Goal: Task Accomplishment & Management: Manage account settings

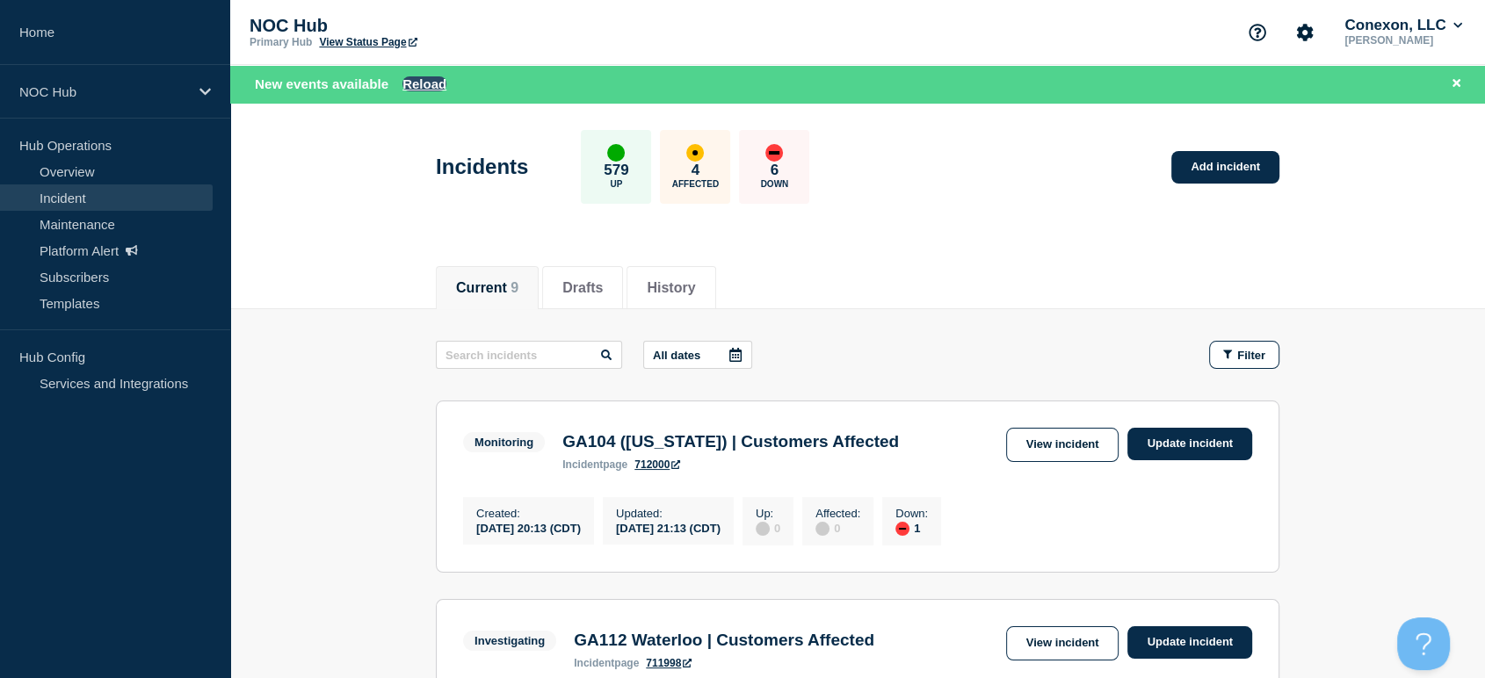
click at [417, 80] on button "Reload" at bounding box center [424, 83] width 44 height 15
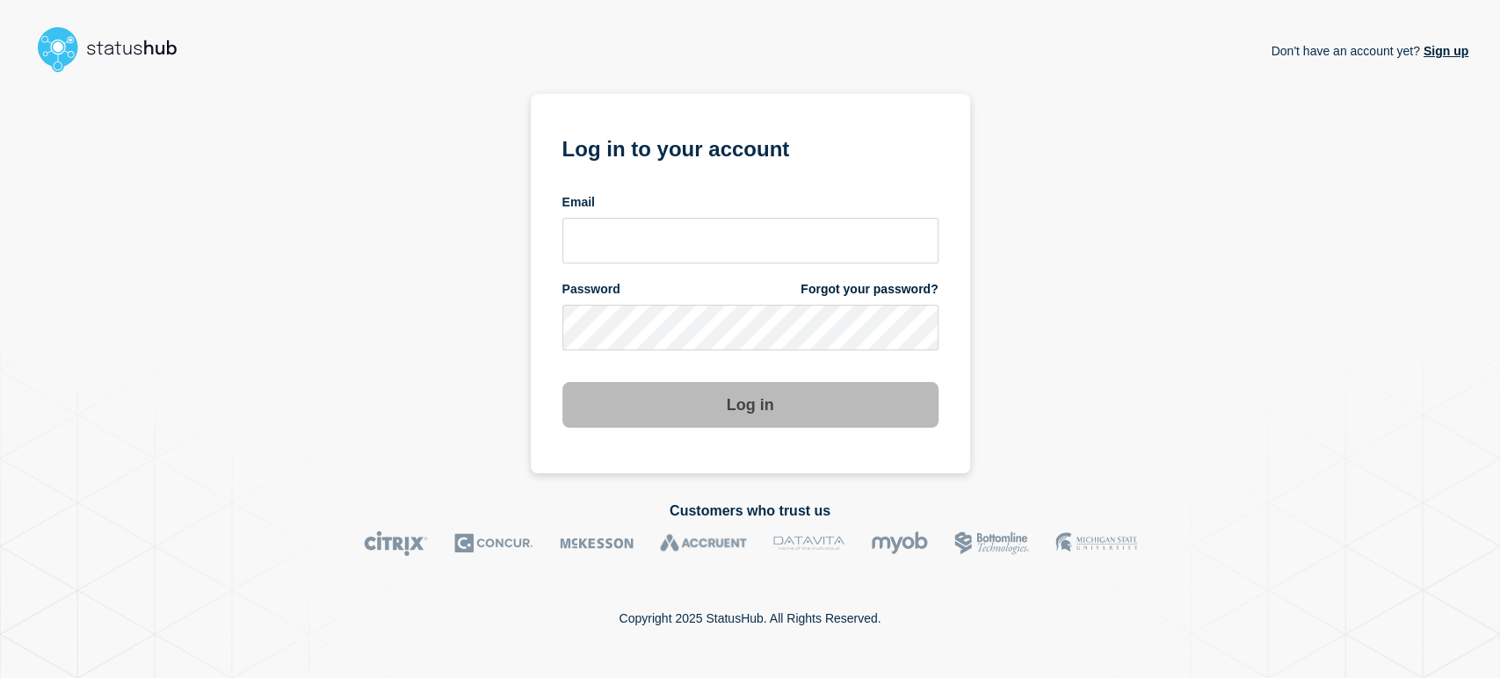
click at [623, 264] on form "Log in to your account Email Password Forgot your password? Log in" at bounding box center [750, 279] width 376 height 297
click at [611, 233] on input "email input" at bounding box center [750, 241] width 376 height 46
type input "[PERSON_NAME][EMAIL_ADDRESS][PERSON_NAME][DOMAIN_NAME]"
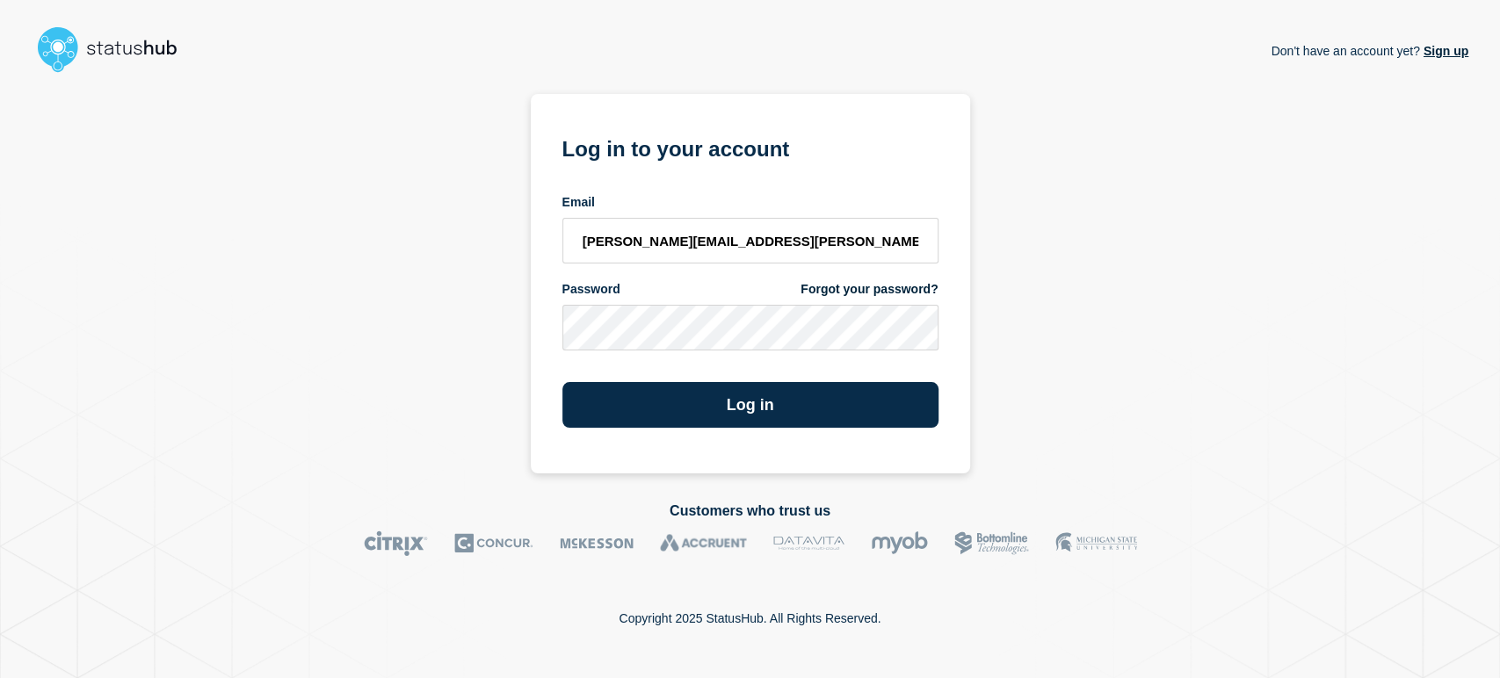
click at [562, 382] on button "Log in" at bounding box center [750, 405] width 376 height 46
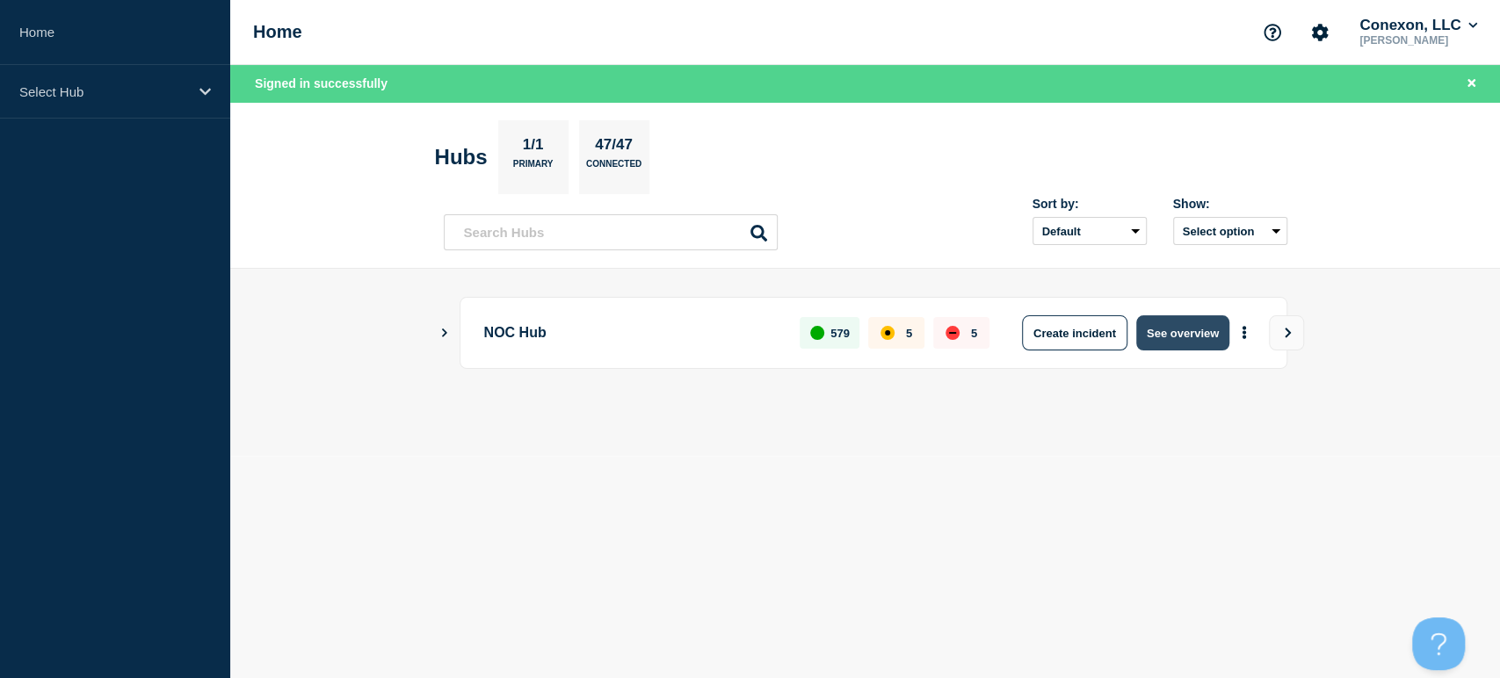
click at [1164, 330] on button "See overview" at bounding box center [1182, 332] width 93 height 35
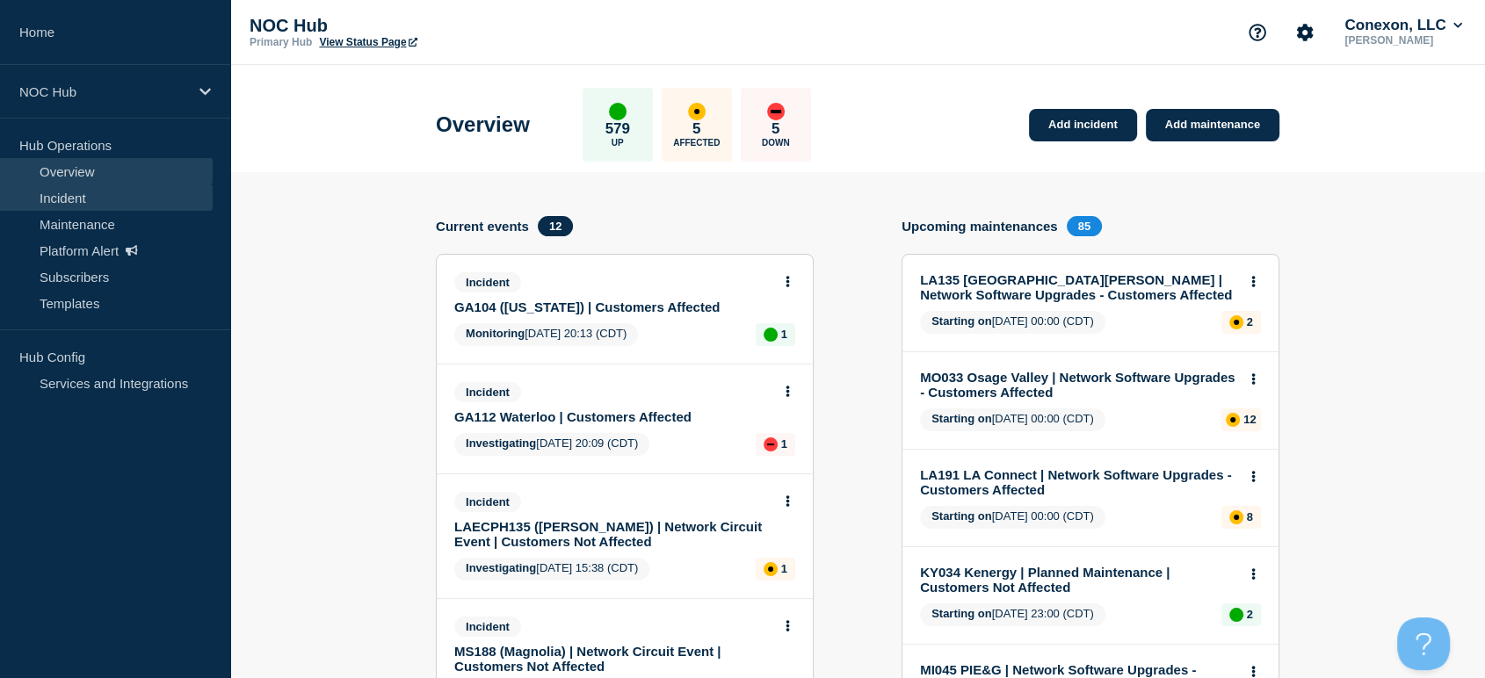
click at [76, 209] on link "Incident" at bounding box center [106, 197] width 213 height 26
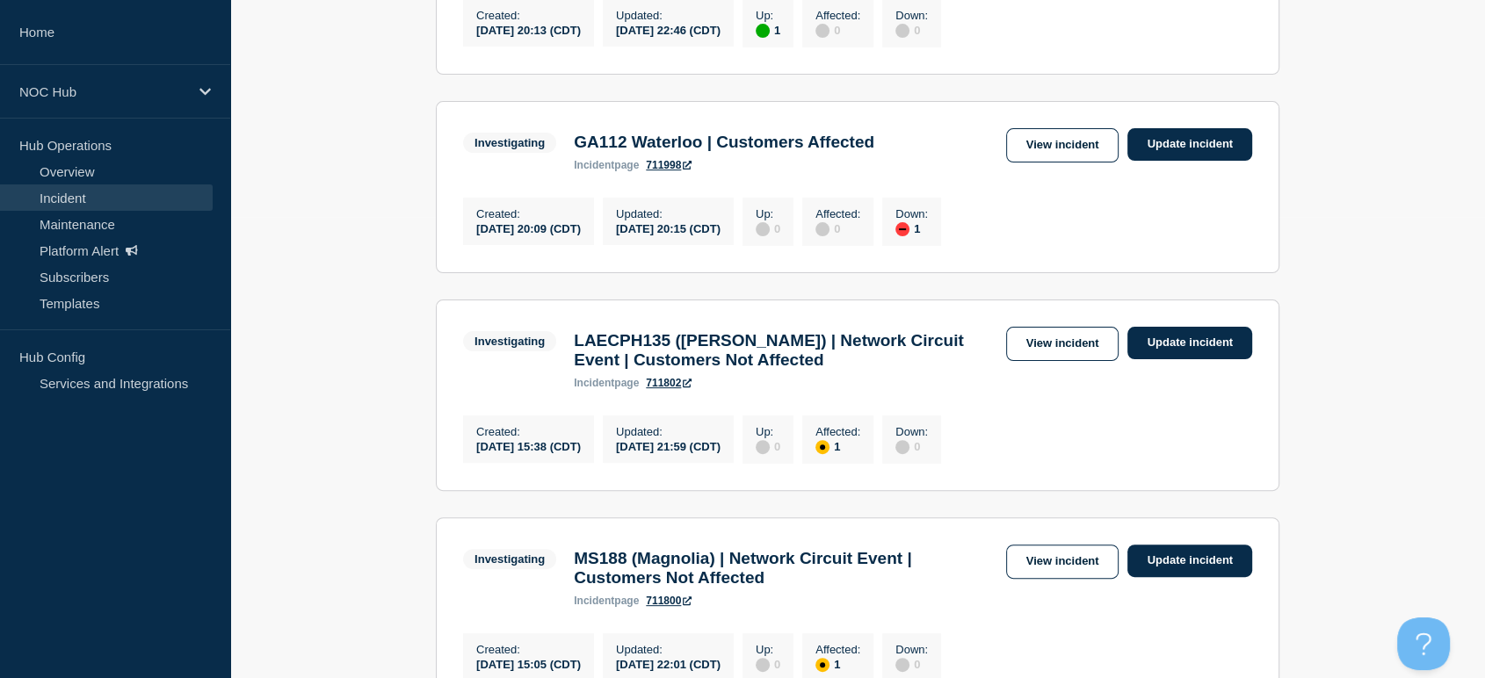
scroll to position [169, 0]
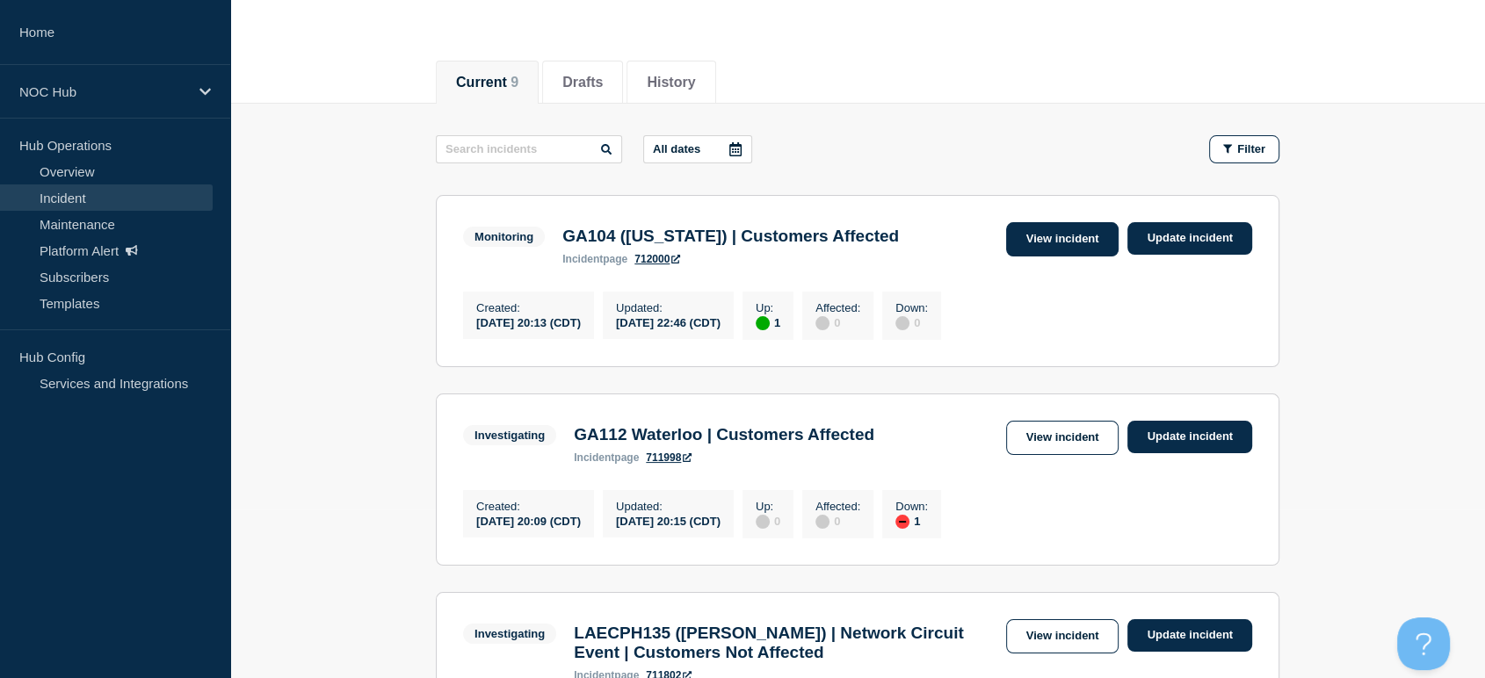
click at [1031, 242] on link "View incident" at bounding box center [1062, 239] width 113 height 34
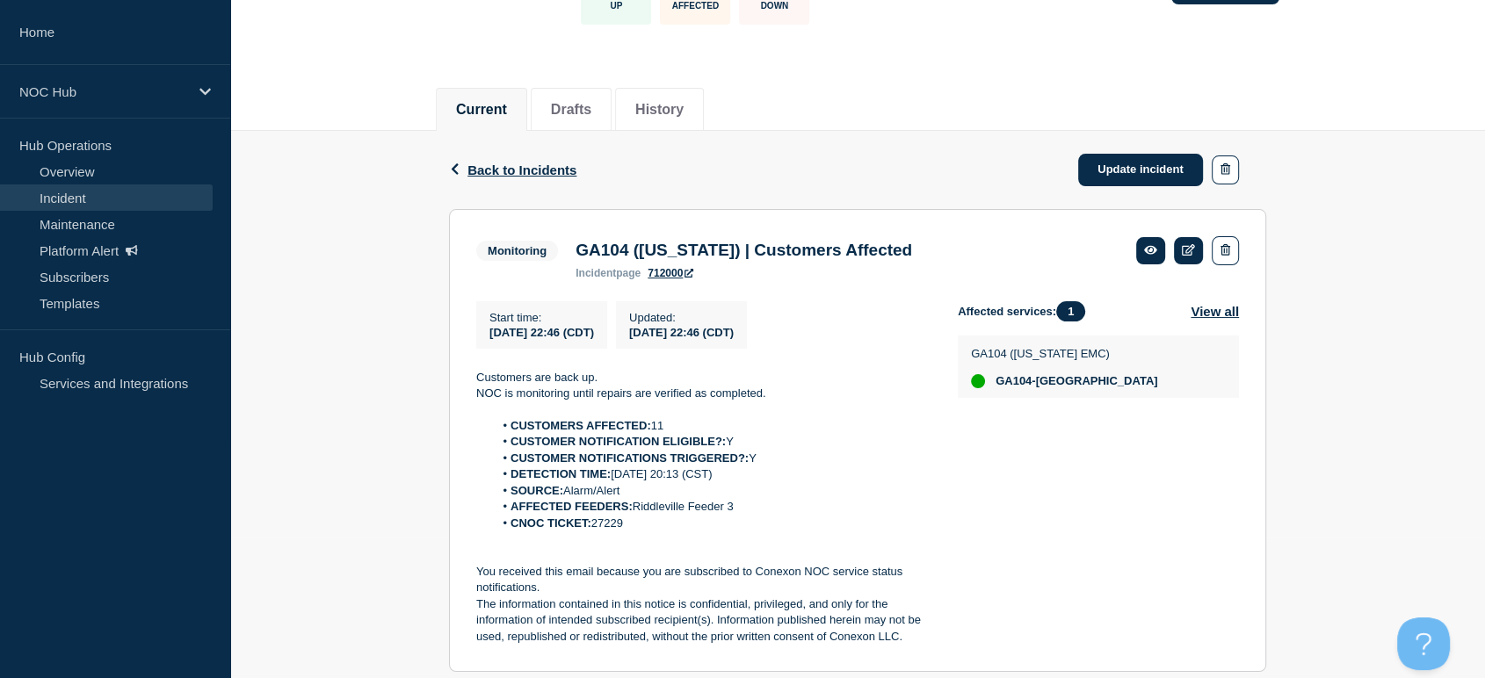
scroll to position [293, 0]
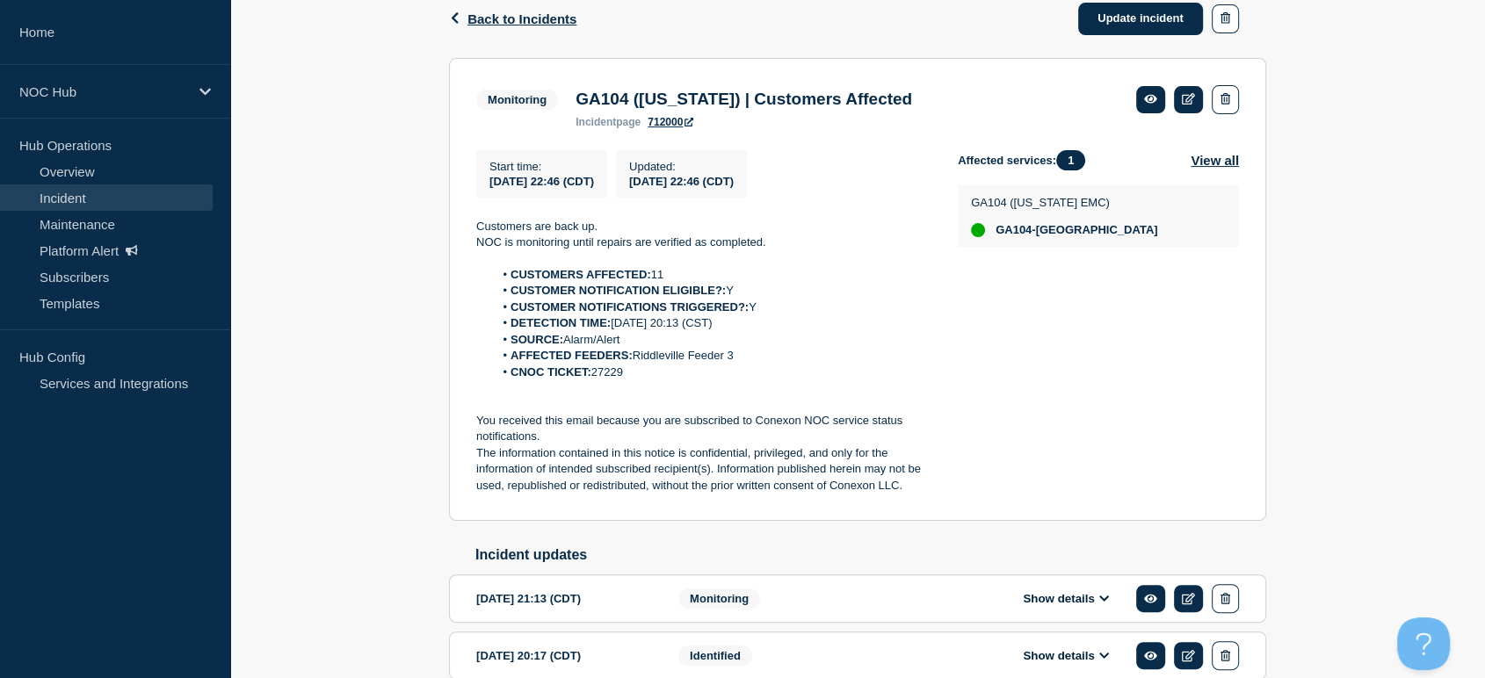
drag, startPoint x: 668, startPoint y: 381, endPoint x: 469, endPoint y: 232, distance: 248.4
click at [469, 232] on section "Monitoring GA104 (Washington) | Customers Affected incident page 712000 Start t…" at bounding box center [857, 290] width 817 height 464
click at [879, 431] on p "You received this email because you are subscribed to Conexon NOC service statu…" at bounding box center [702, 429] width 453 height 33
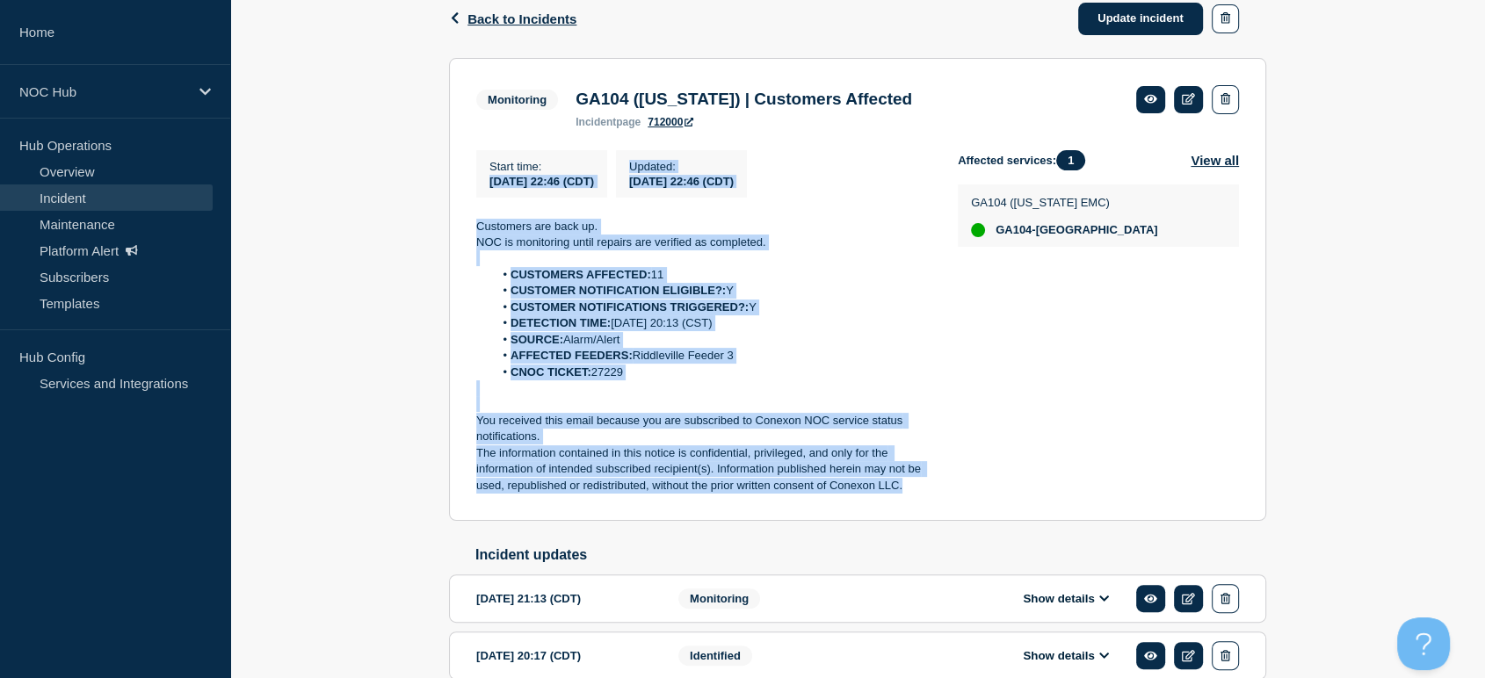
drag, startPoint x: 922, startPoint y: 493, endPoint x: 365, endPoint y: 199, distance: 630.0
click at [365, 199] on div "Back Back to Incidents Update incident Monitoring GA104 (Washington) | Customer…" at bounding box center [857, 387] width 1255 height 814
click at [879, 364] on li "AFFECTED FEEDERS: Riddleville Feeder 3" at bounding box center [712, 356] width 437 height 16
drag, startPoint x: 921, startPoint y: 491, endPoint x: 419, endPoint y: 238, distance: 561.8
click at [420, 239] on div "Back Back to Incidents Update incident Monitoring GA104 (Washington) | Customer…" at bounding box center [857, 387] width 1255 height 814
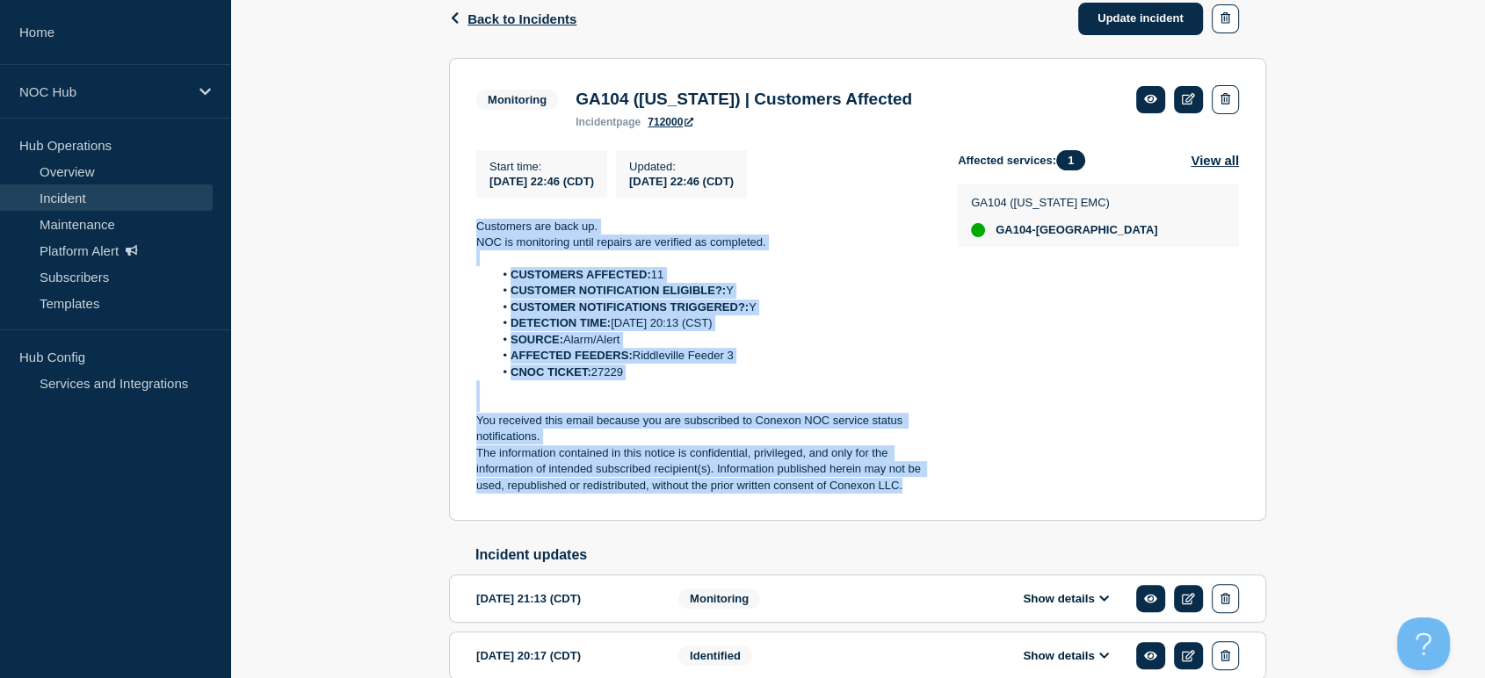
copy div "Customers are back up. NOC is monitoring until repairs are verified as complete…"
click at [1091, 26] on link "Update incident" at bounding box center [1140, 19] width 125 height 33
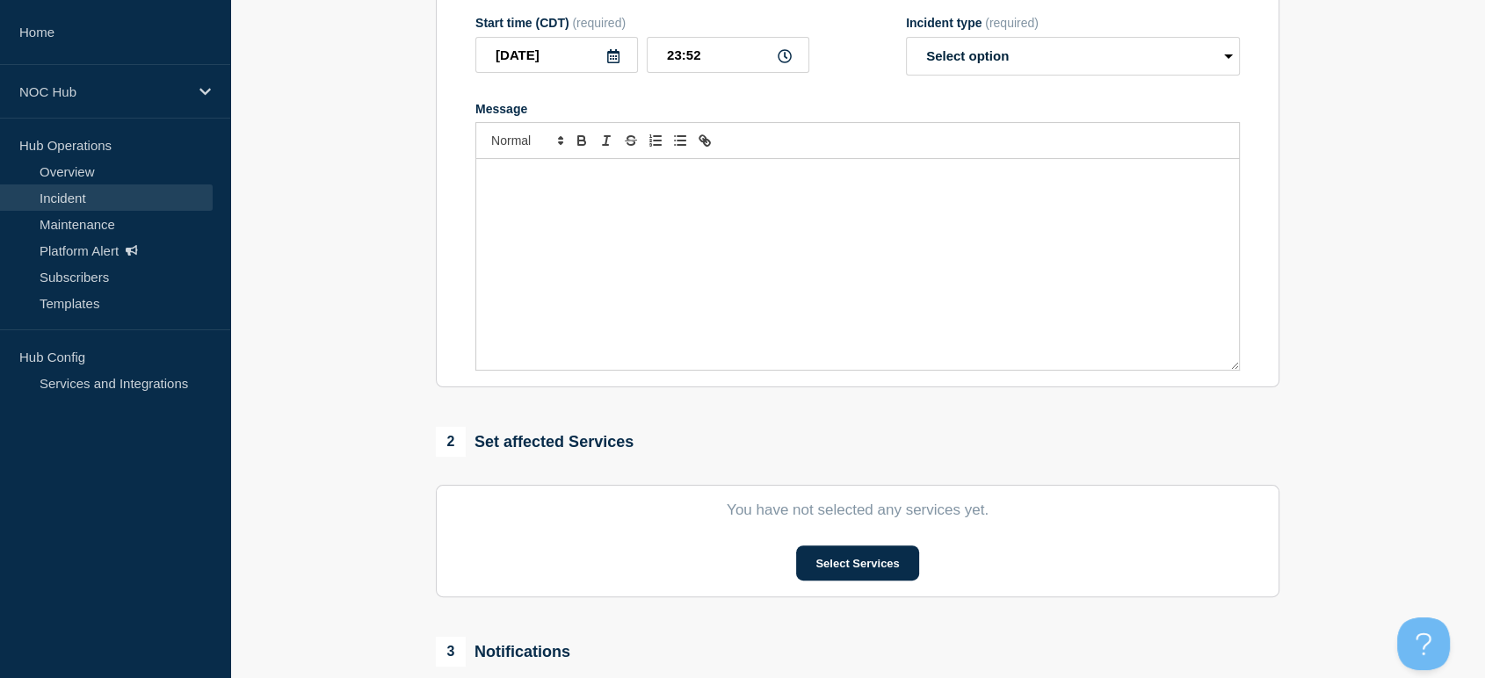
type input "GA104 (Washington) | Customers Affected"
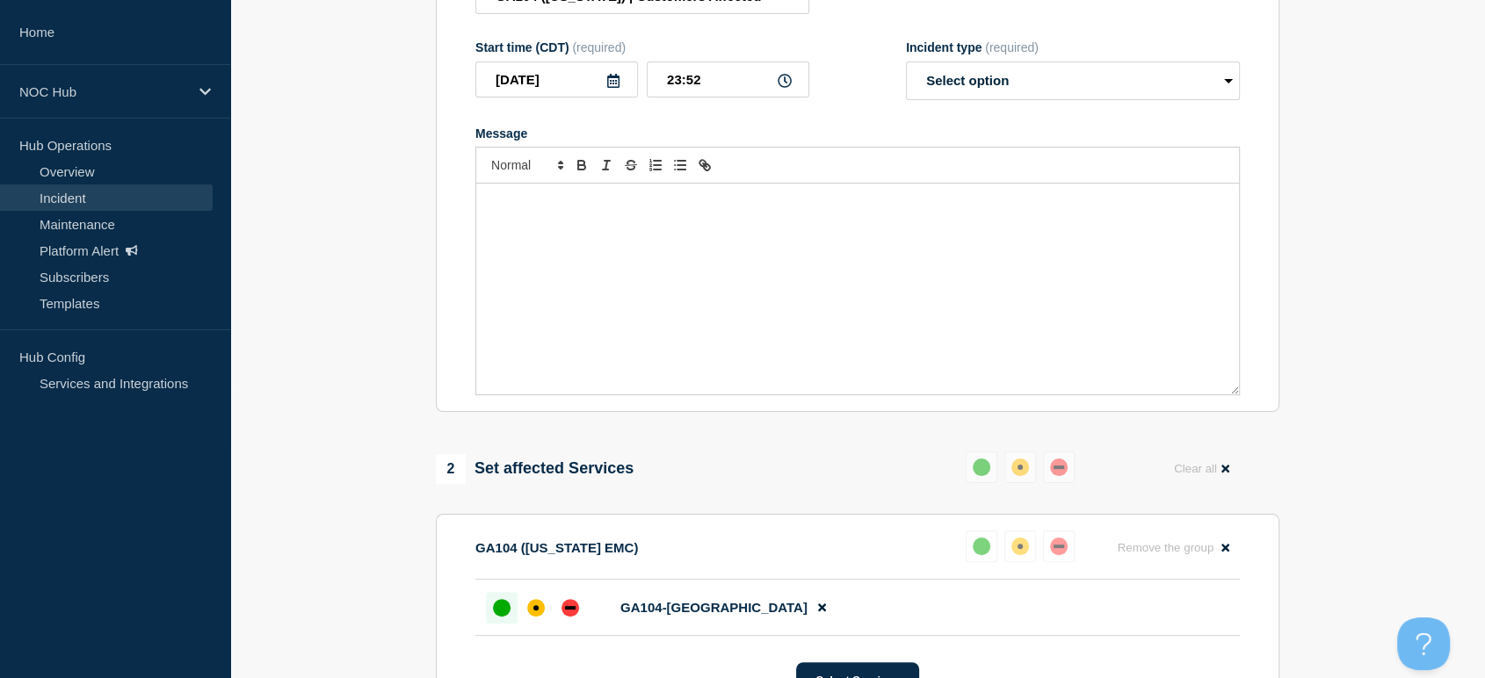
click at [623, 239] on div "Message" at bounding box center [857, 289] width 763 height 211
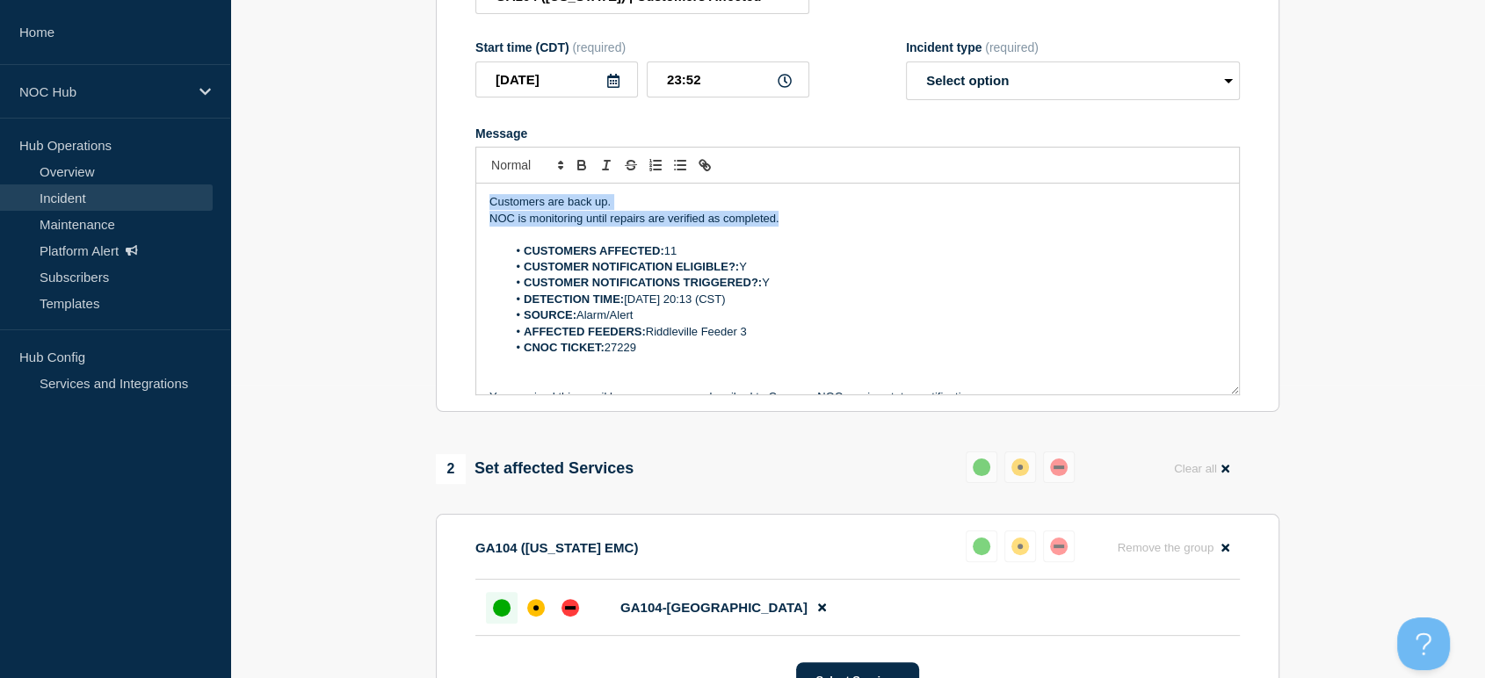
drag, startPoint x: 832, startPoint y: 230, endPoint x: 259, endPoint y: 187, distance: 574.4
click at [253, 187] on section "1 Provide details Title (required) GA104 (Washington) | Customers Affected Star…" at bounding box center [857, 589] width 1255 height 1412
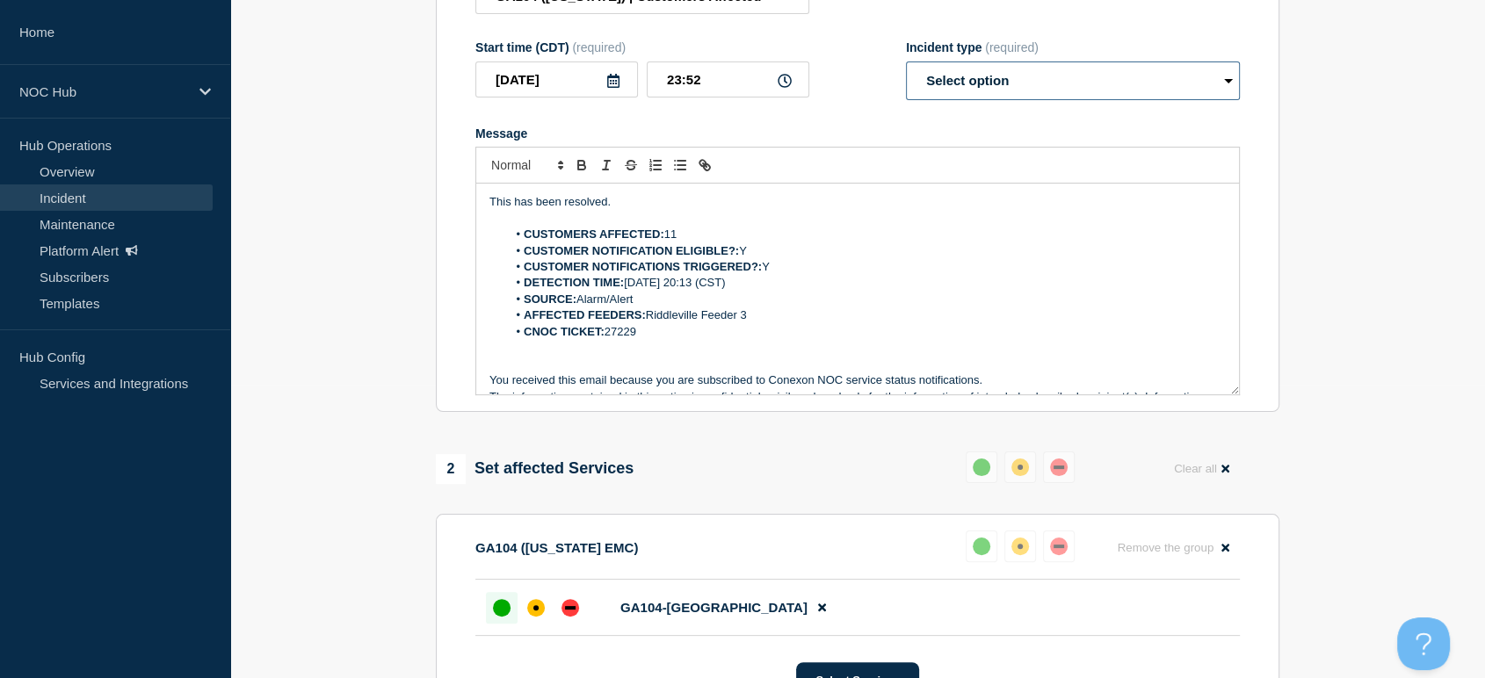
click at [978, 88] on select "Select option Investigating Identified Monitoring Resolved" at bounding box center [1073, 80] width 334 height 39
select select "resolved"
click at [906, 71] on select "Select option Investigating Identified Monitoring Resolved" at bounding box center [1073, 80] width 334 height 39
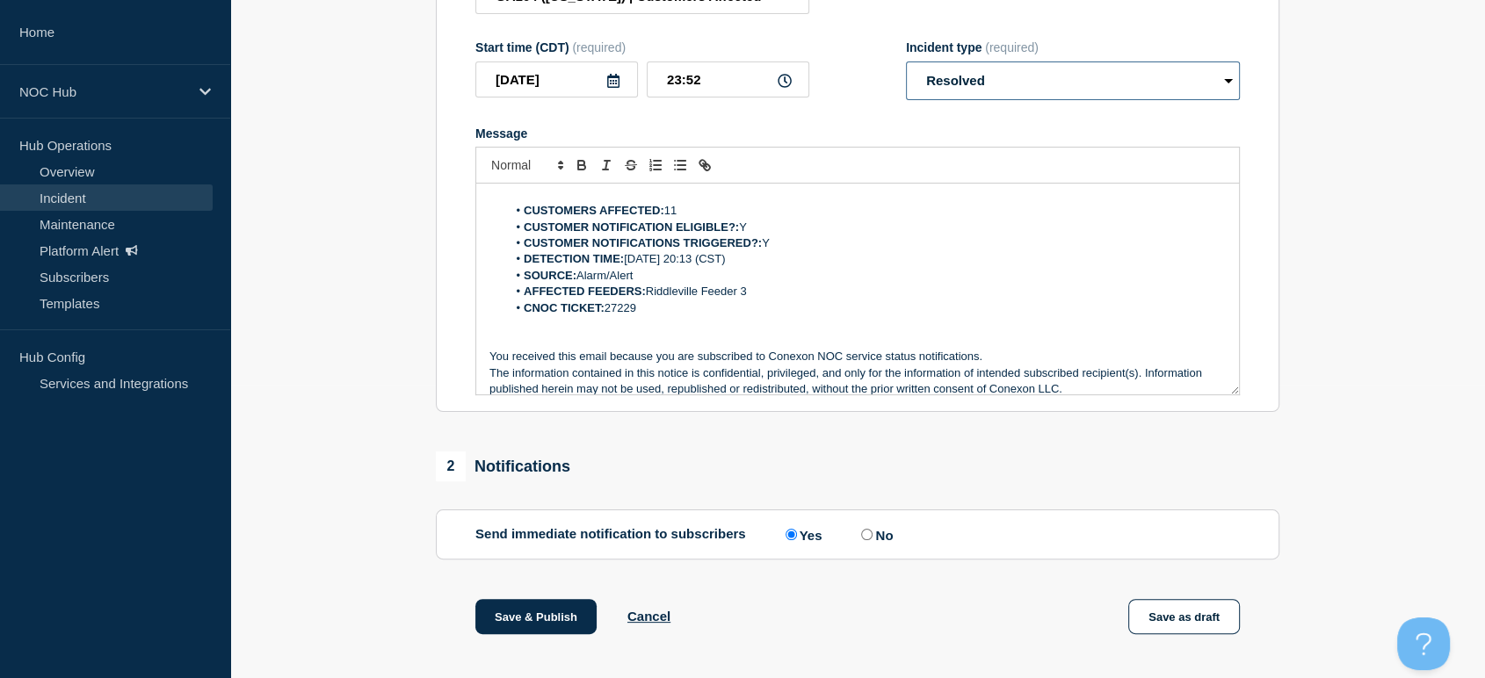
scroll to position [37, 0]
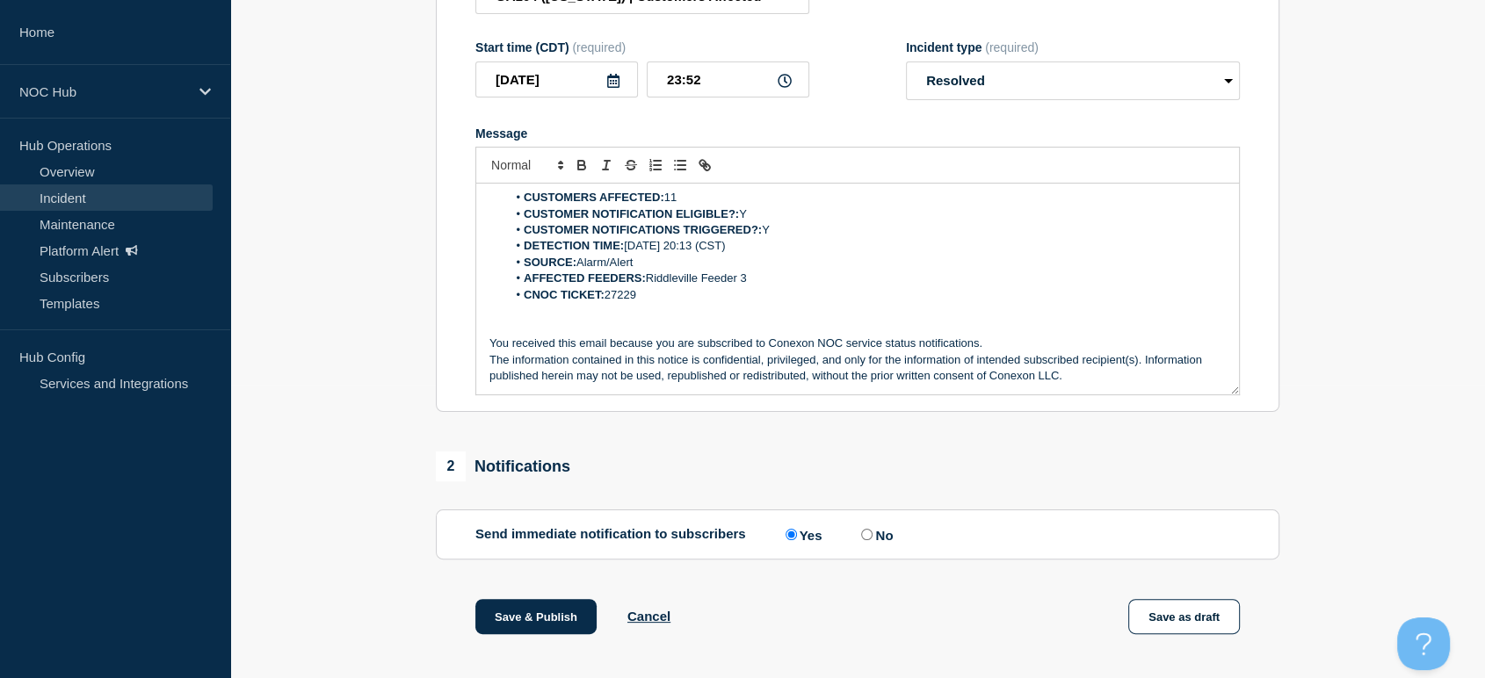
click at [872, 539] on input "No" at bounding box center [866, 534] width 11 height 11
radio input "true"
radio input "false"
click at [541, 633] on button "Save & Publish" at bounding box center [535, 616] width 121 height 35
